Goal: Transaction & Acquisition: Purchase product/service

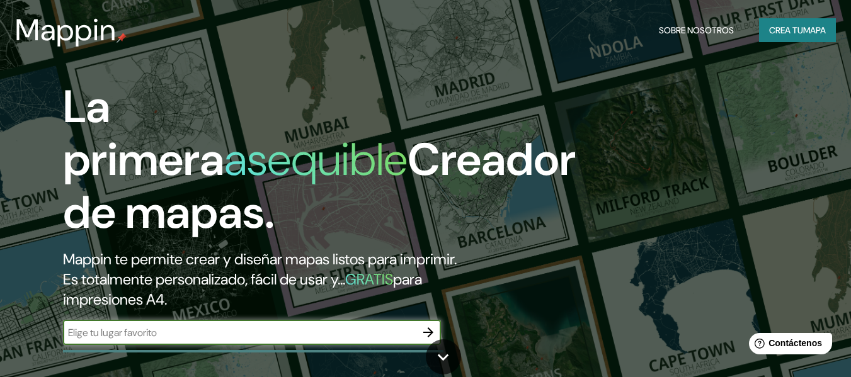
click at [788, 25] on font "Crea tu" at bounding box center [786, 30] width 34 height 11
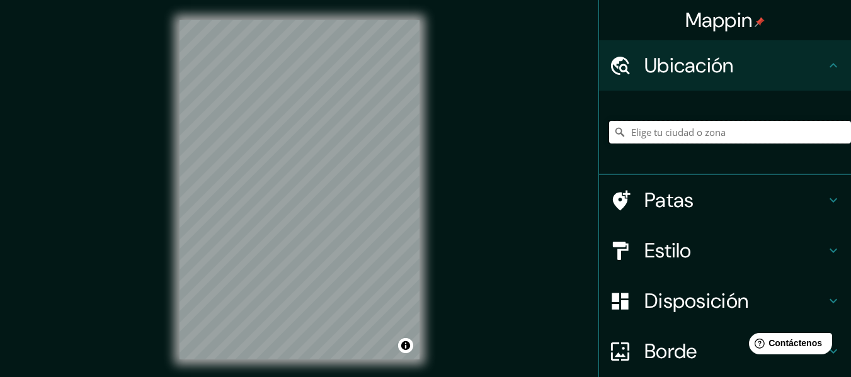
click at [671, 128] on input "Elige tu ciudad o zona" at bounding box center [730, 132] width 242 height 23
click at [688, 130] on input "Elige tu ciudad o zona" at bounding box center [730, 132] width 242 height 23
paste input "[STREET_ADDRESS]"
type input "[STREET_ADDRESS]"
click at [698, 252] on h4 "Estilo" at bounding box center [734, 250] width 181 height 25
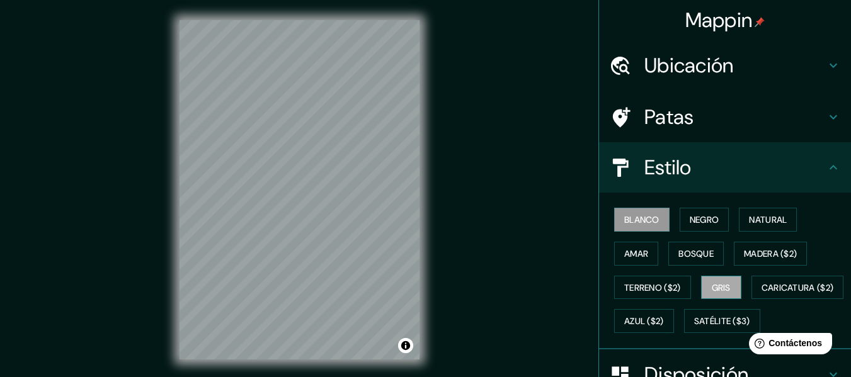
scroll to position [63, 0]
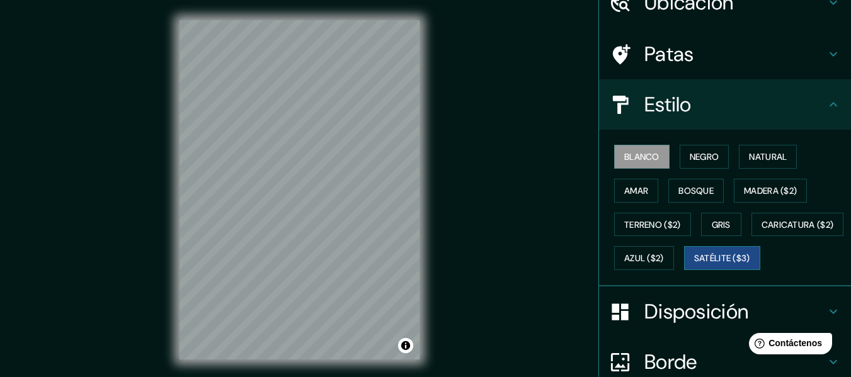
click at [694, 264] on font "Satélite ($3)" at bounding box center [722, 258] width 56 height 11
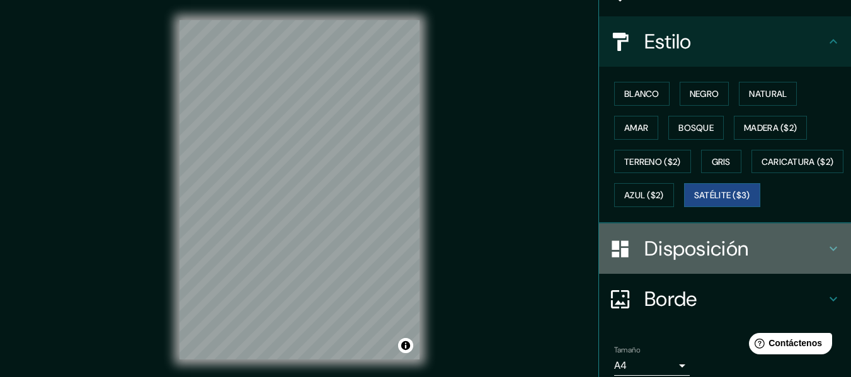
click at [695, 262] on font "Disposición" at bounding box center [696, 249] width 104 height 26
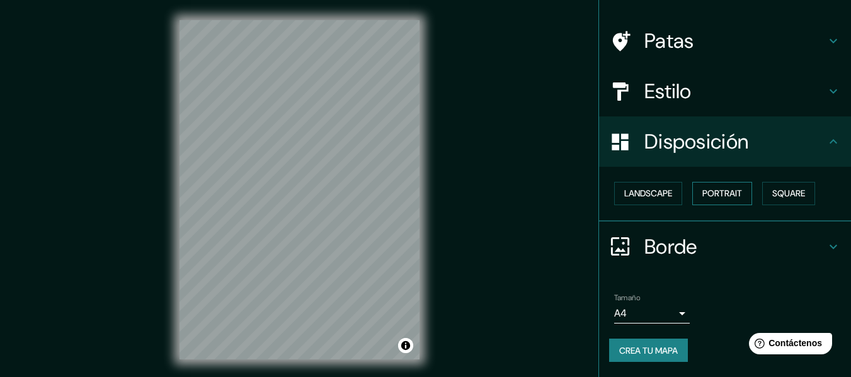
scroll to position [77, 0]
click at [700, 196] on font "Retrato" at bounding box center [704, 193] width 37 height 11
click at [766, 196] on font "Cuadrado" at bounding box center [775, 193] width 47 height 11
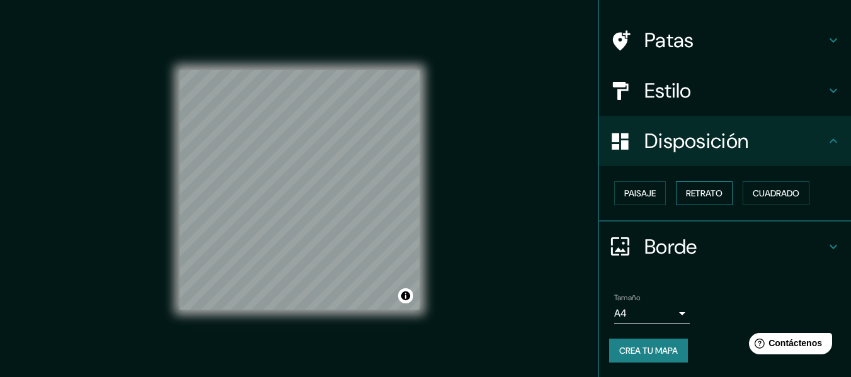
click at [712, 196] on font "Retrato" at bounding box center [704, 193] width 37 height 11
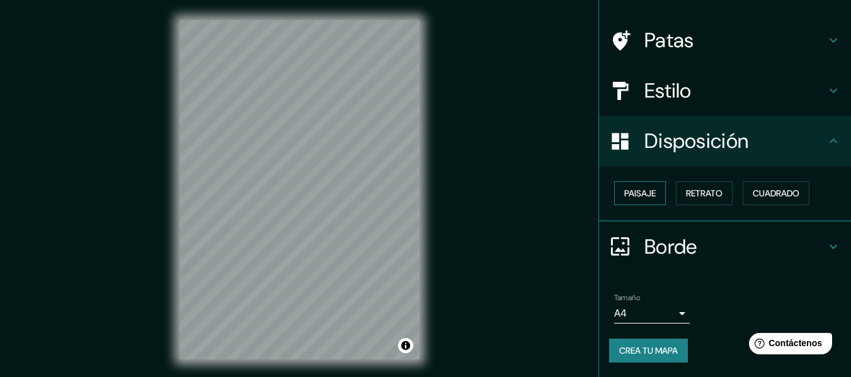
click at [654, 191] on button "Paisaje" at bounding box center [640, 193] width 52 height 24
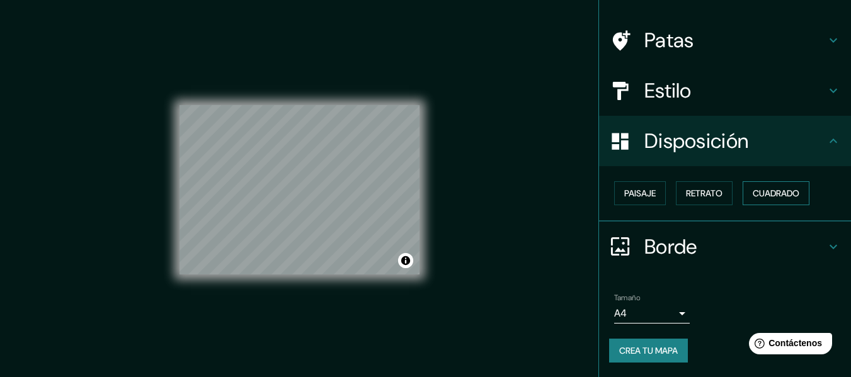
click at [763, 190] on font "Cuadrado" at bounding box center [775, 193] width 47 height 11
